Goal: Task Accomplishment & Management: Manage account settings

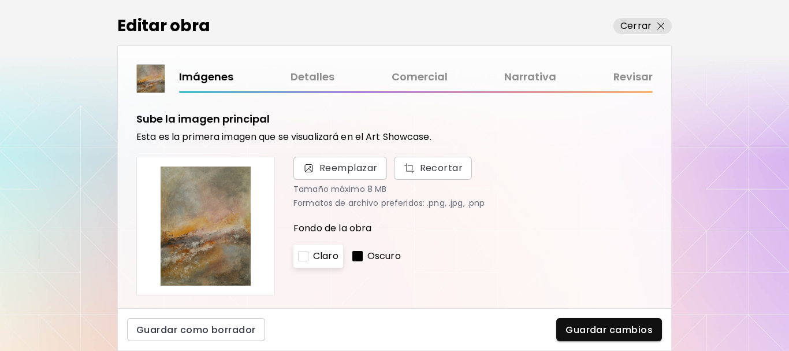
click at [418, 77] on link "Comercial" at bounding box center [420, 77] width 56 height 17
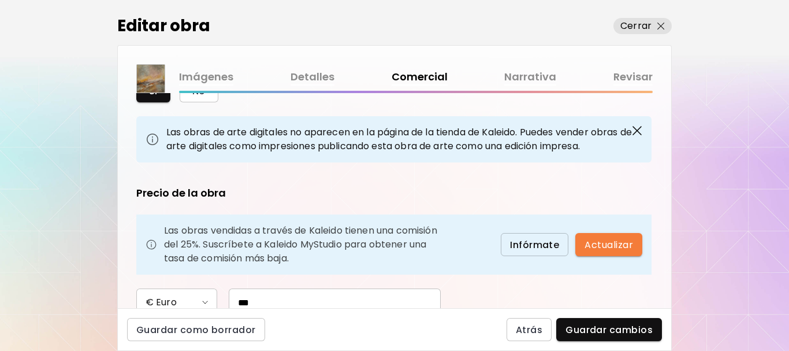
scroll to position [173, 0]
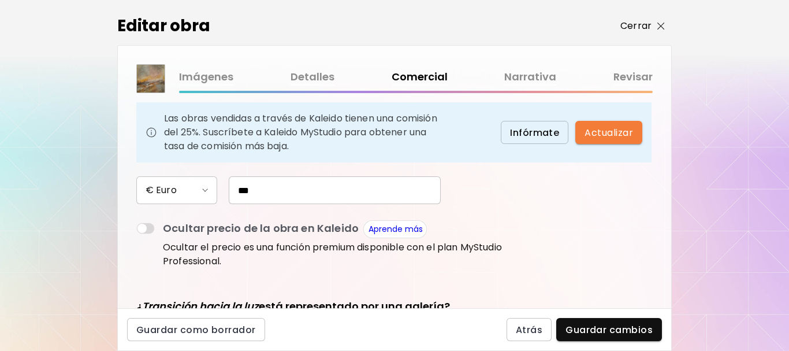
click at [643, 21] on p "Cerrar" at bounding box center [635, 26] width 31 height 14
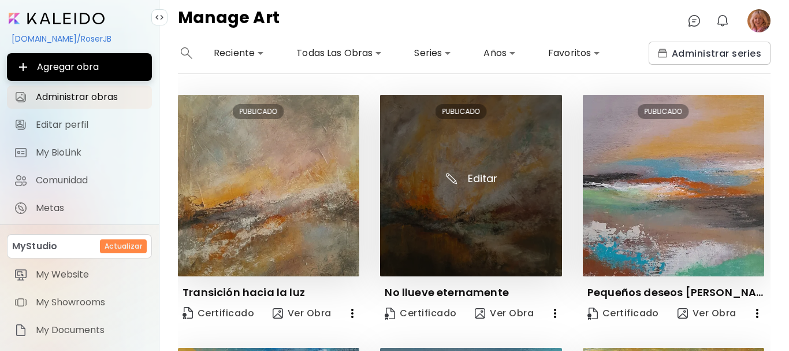
click at [481, 196] on img at bounding box center [470, 185] width 181 height 181
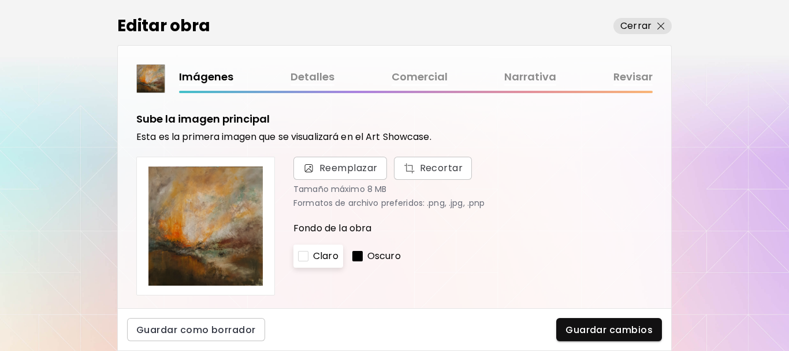
click at [430, 75] on link "Comercial" at bounding box center [420, 77] width 56 height 17
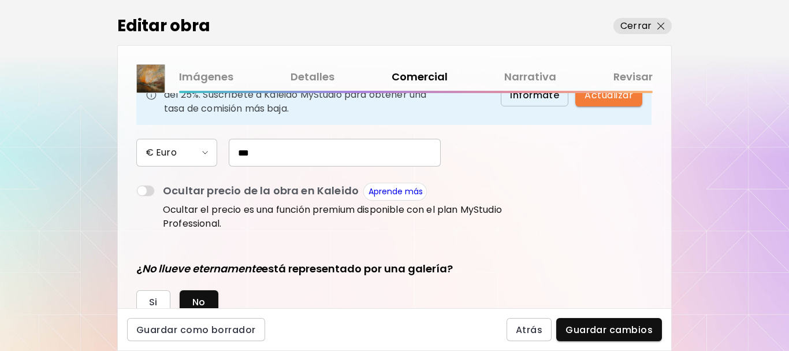
scroll to position [231, 0]
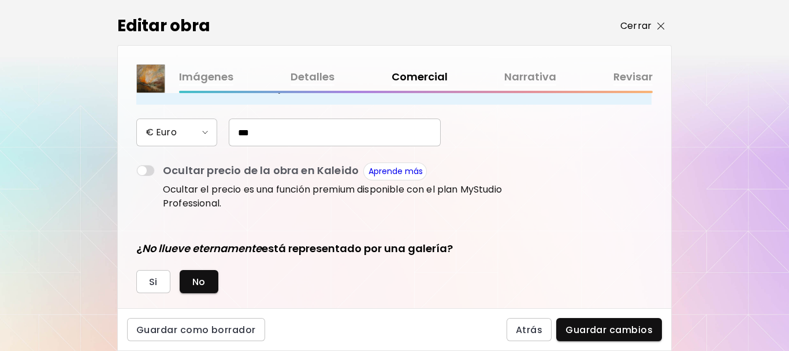
click at [631, 24] on p "Cerrar" at bounding box center [635, 26] width 31 height 14
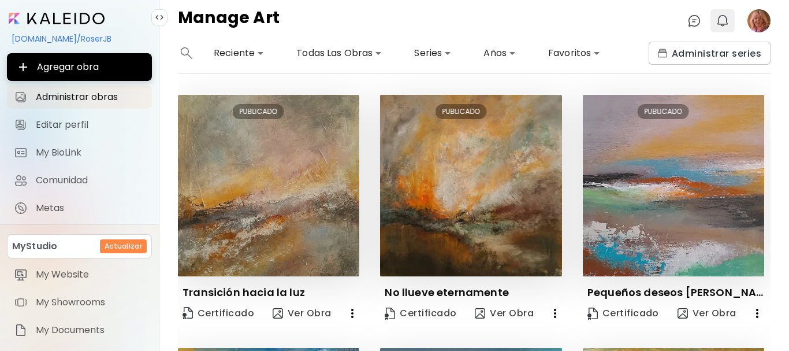
click at [726, 20] on img "button" at bounding box center [723, 21] width 14 height 14
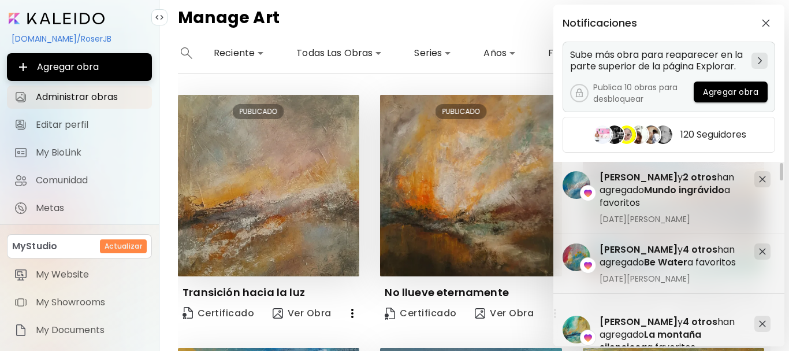
click at [765, 62] on div at bounding box center [759, 61] width 16 height 16
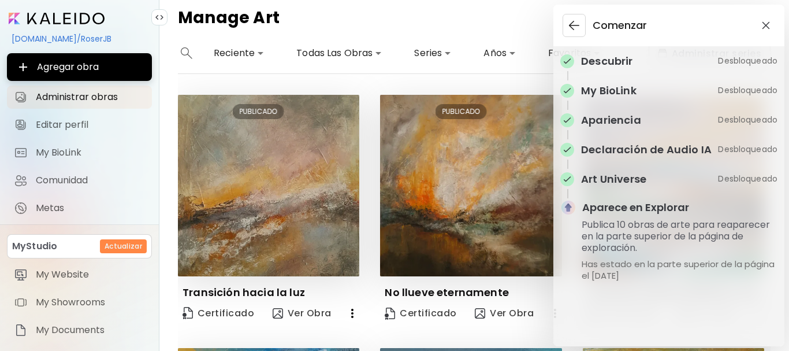
click at [384, 29] on div "Comenzar Descubrir Desbloqueado My BioLink Desbloqueado Apariencia Desbloqueado…" at bounding box center [394, 175] width 789 height 351
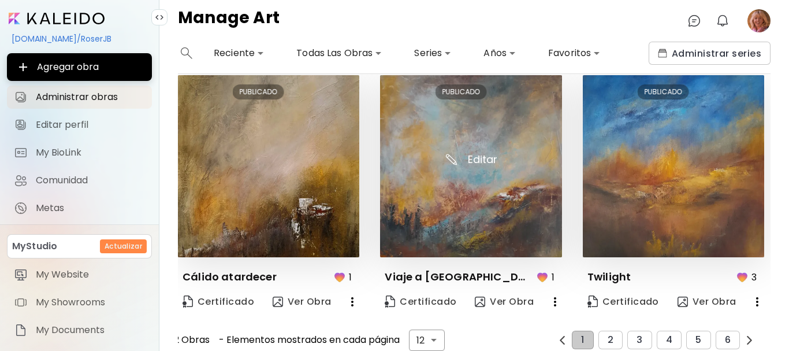
scroll to position [793, 0]
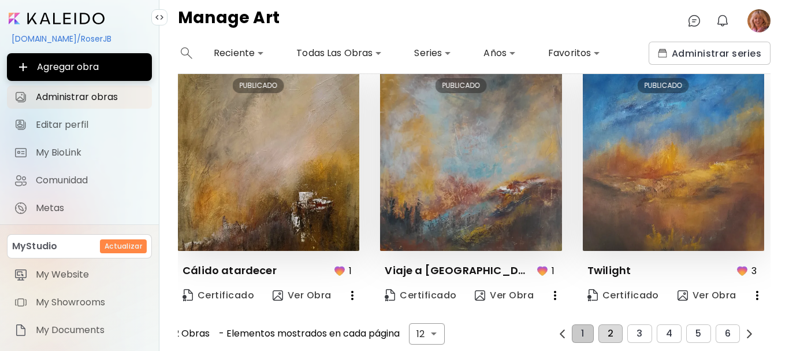
click at [608, 331] on span "2" at bounding box center [611, 333] width 6 height 10
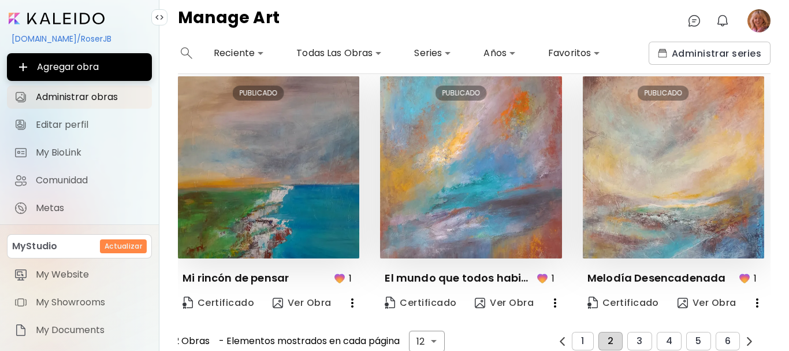
scroll to position [800, 0]
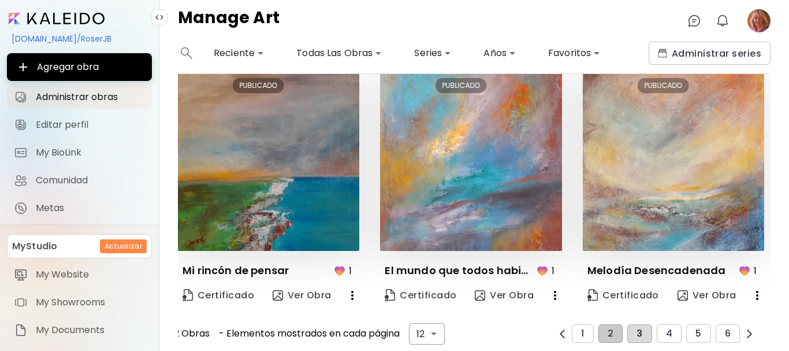
click at [640, 331] on button "3" at bounding box center [639, 333] width 24 height 18
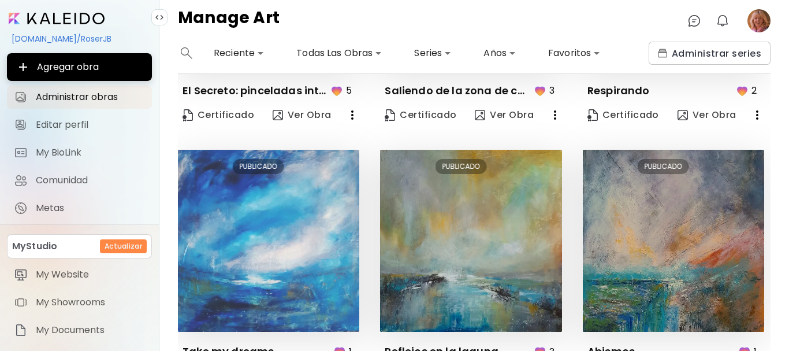
scroll to position [808, 0]
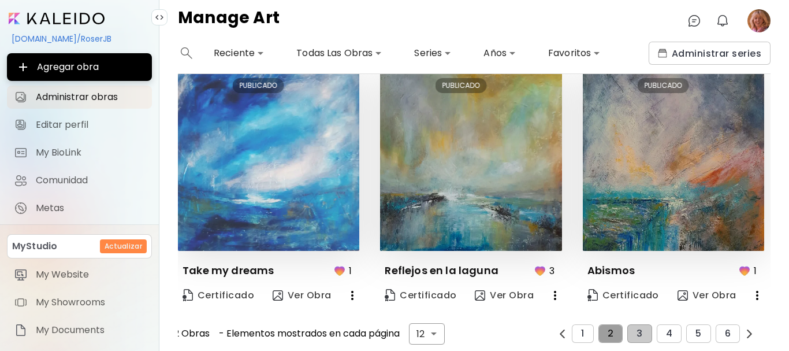
click at [608, 328] on span "2" at bounding box center [611, 333] width 6 height 10
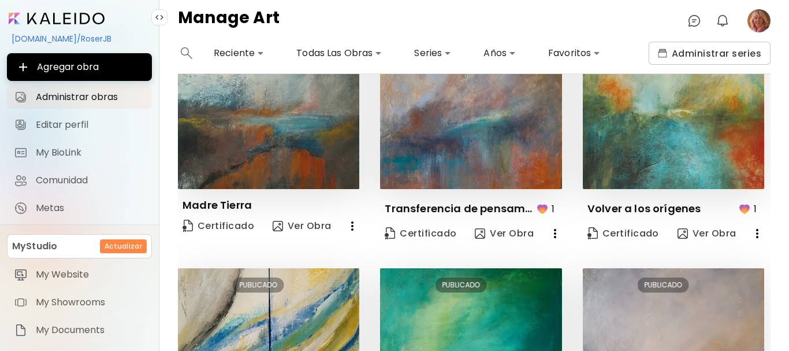
scroll to position [800, 0]
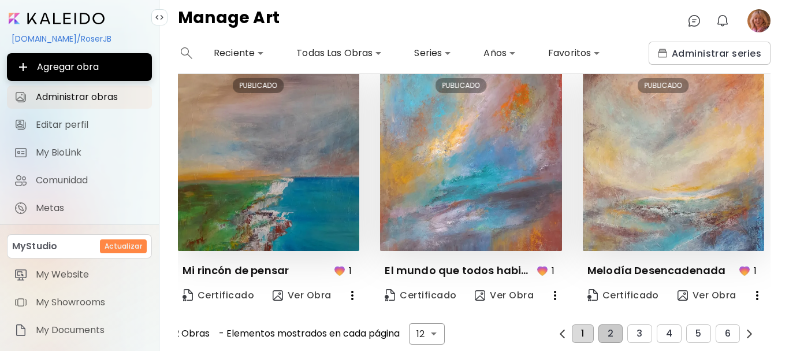
click at [581, 328] on span "1" at bounding box center [582, 333] width 3 height 10
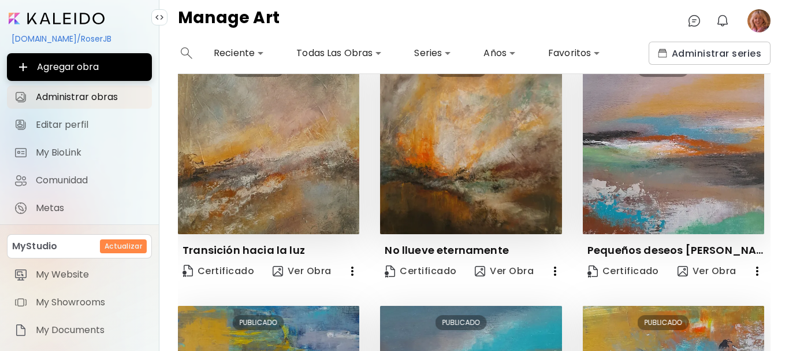
scroll to position [0, 0]
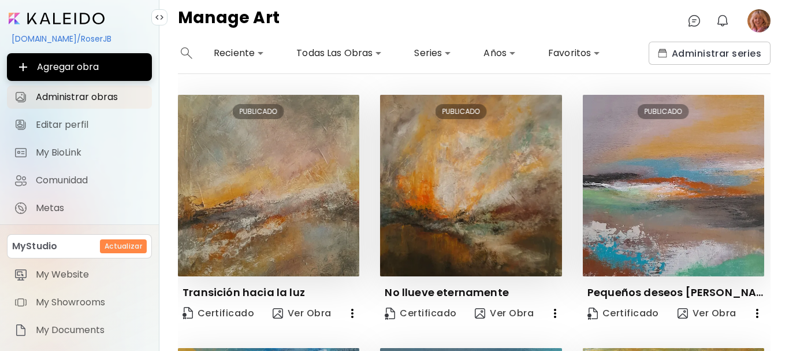
click at [760, 26] on image at bounding box center [758, 20] width 23 height 23
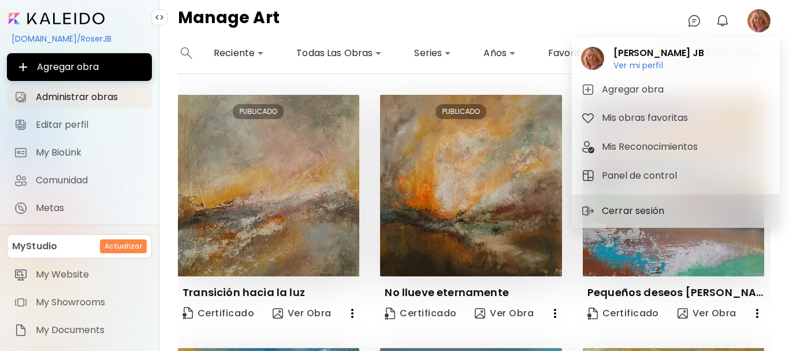
click at [628, 208] on p "Cerrar sesión" at bounding box center [635, 211] width 66 height 14
